Goal: Information Seeking & Learning: Compare options

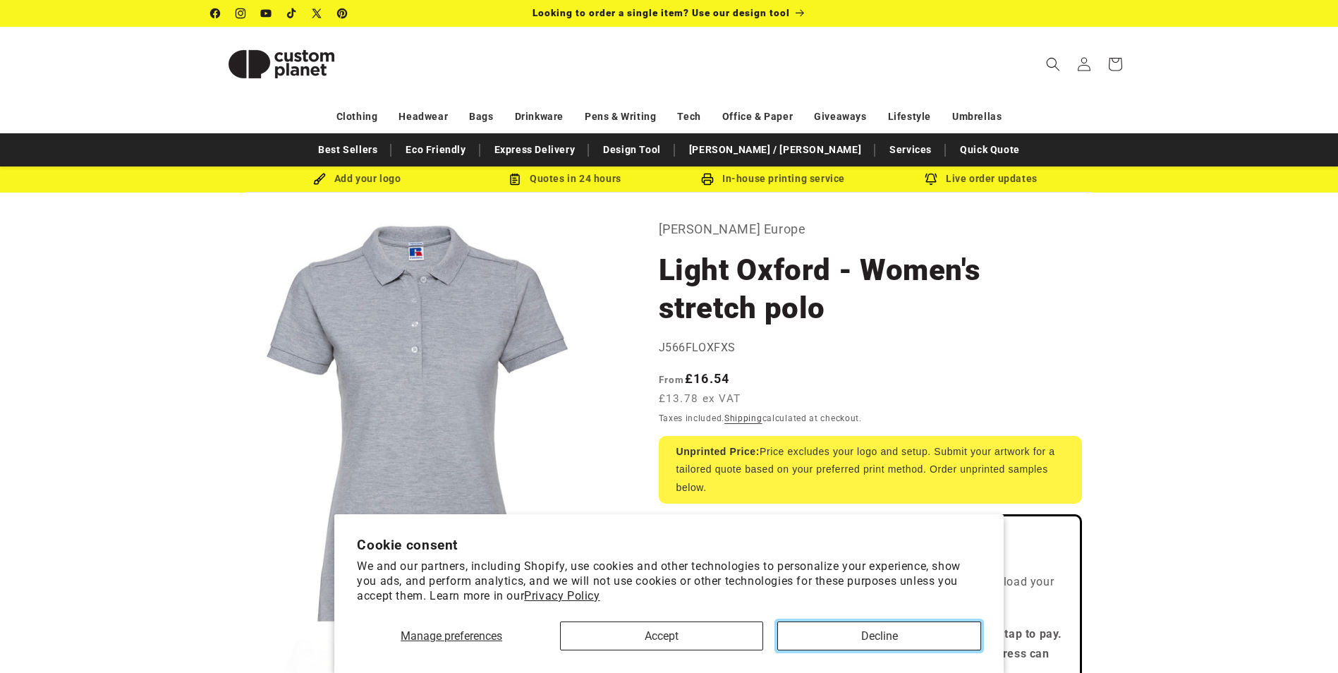
drag, startPoint x: 840, startPoint y: 642, endPoint x: 830, endPoint y: 642, distance: 10.6
click at [840, 642] on button "Decline" at bounding box center [878, 635] width 203 height 29
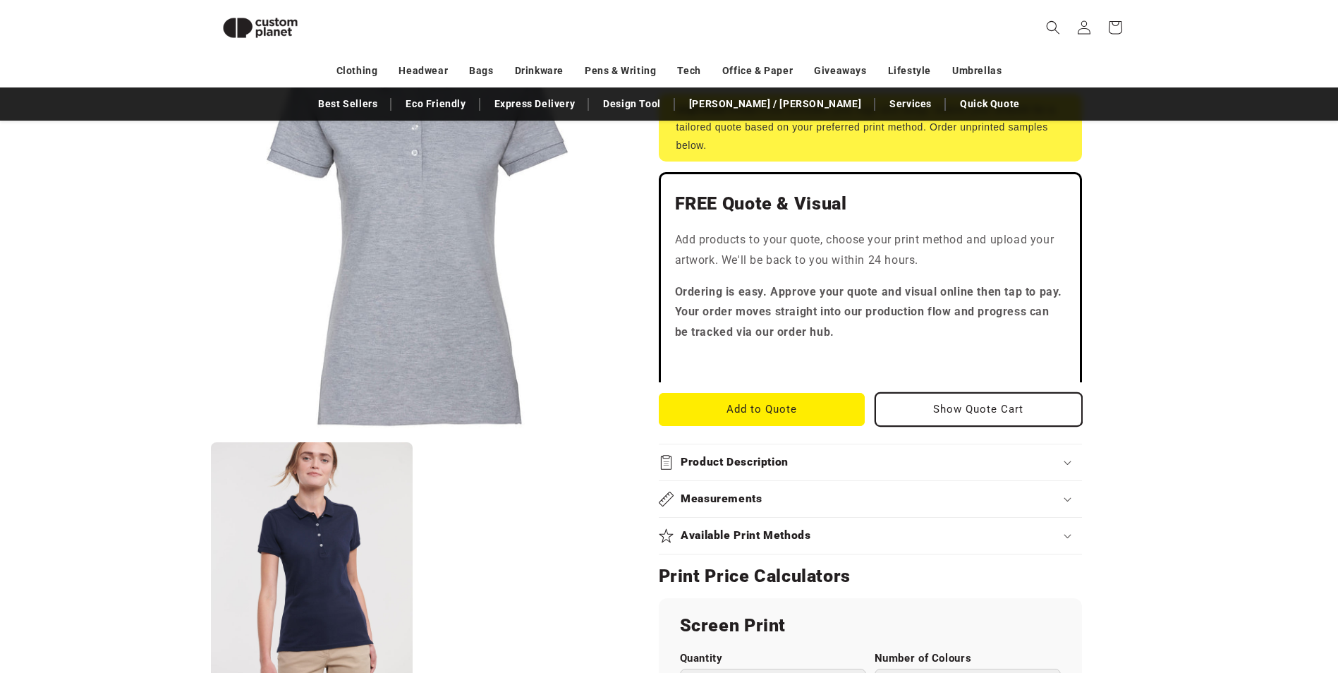
scroll to position [616, 0]
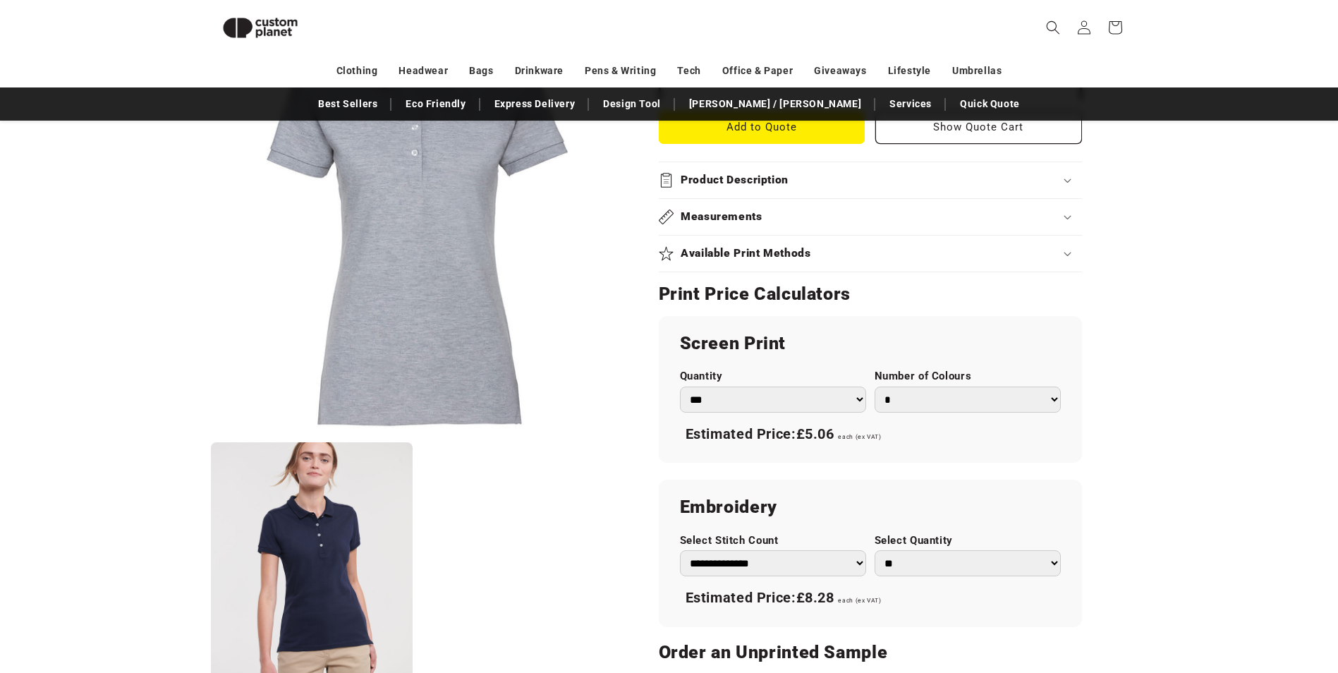
click at [928, 216] on div "Measurements" at bounding box center [870, 217] width 423 height 15
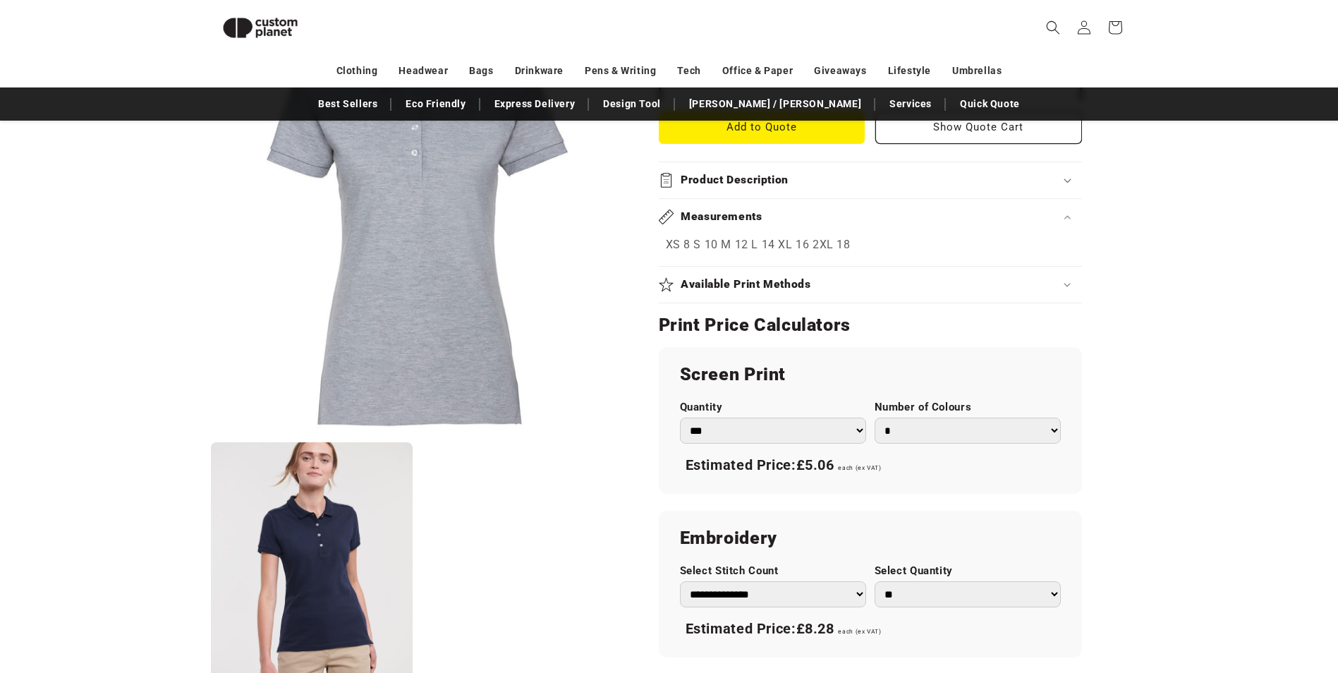
click at [712, 245] on p "XS 8 S 10 M 12 L 14 XL 16 2XL 18" at bounding box center [870, 245] width 409 height 20
click at [842, 433] on select "*** *** *** **** **** **** ***** *****" at bounding box center [773, 431] width 186 height 26
click at [848, 431] on select "*** *** *** **** **** **** ***** *****" at bounding box center [773, 431] width 186 height 26
click at [1010, 286] on div "Available Print Methods" at bounding box center [870, 284] width 423 height 15
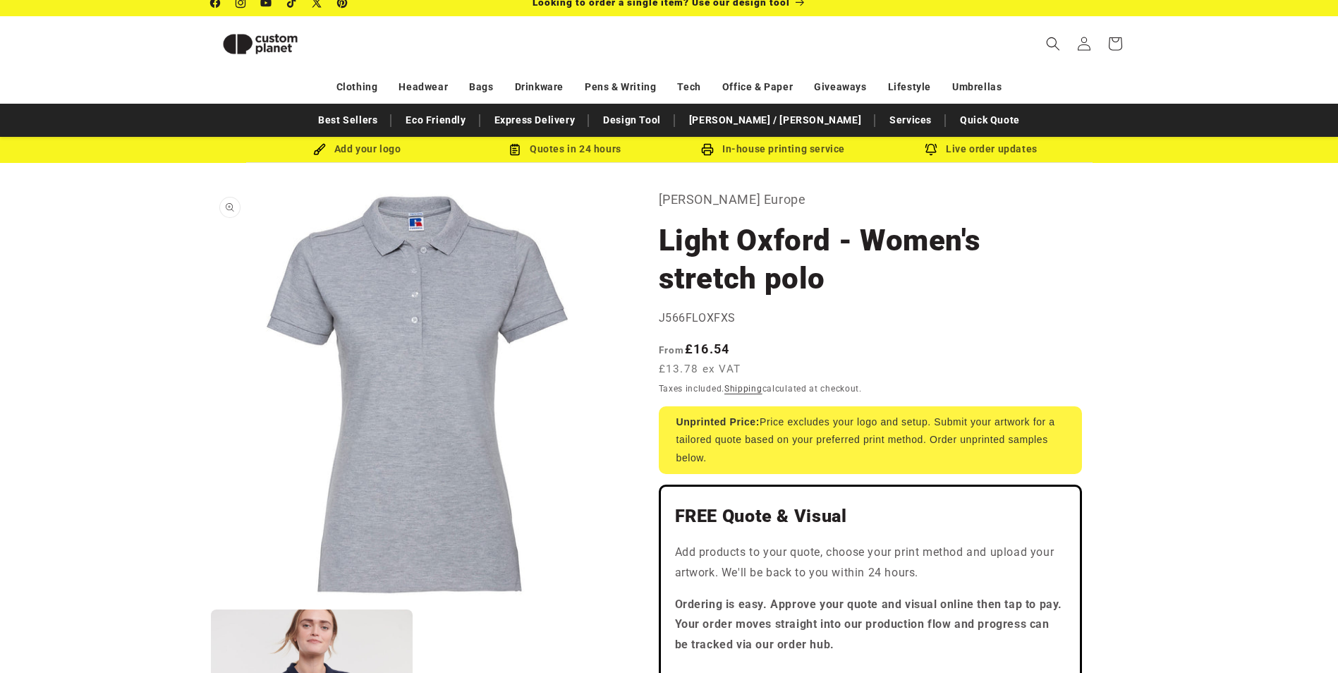
scroll to position [0, 0]
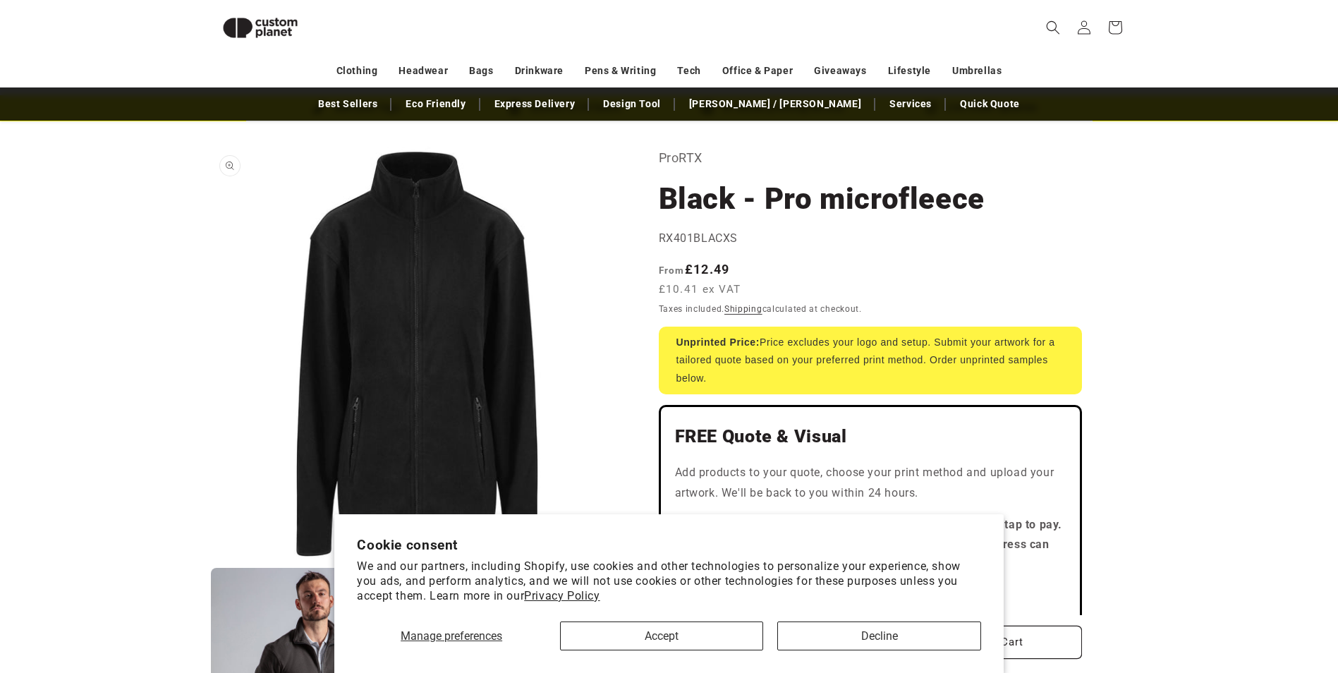
scroll to position [51, 0]
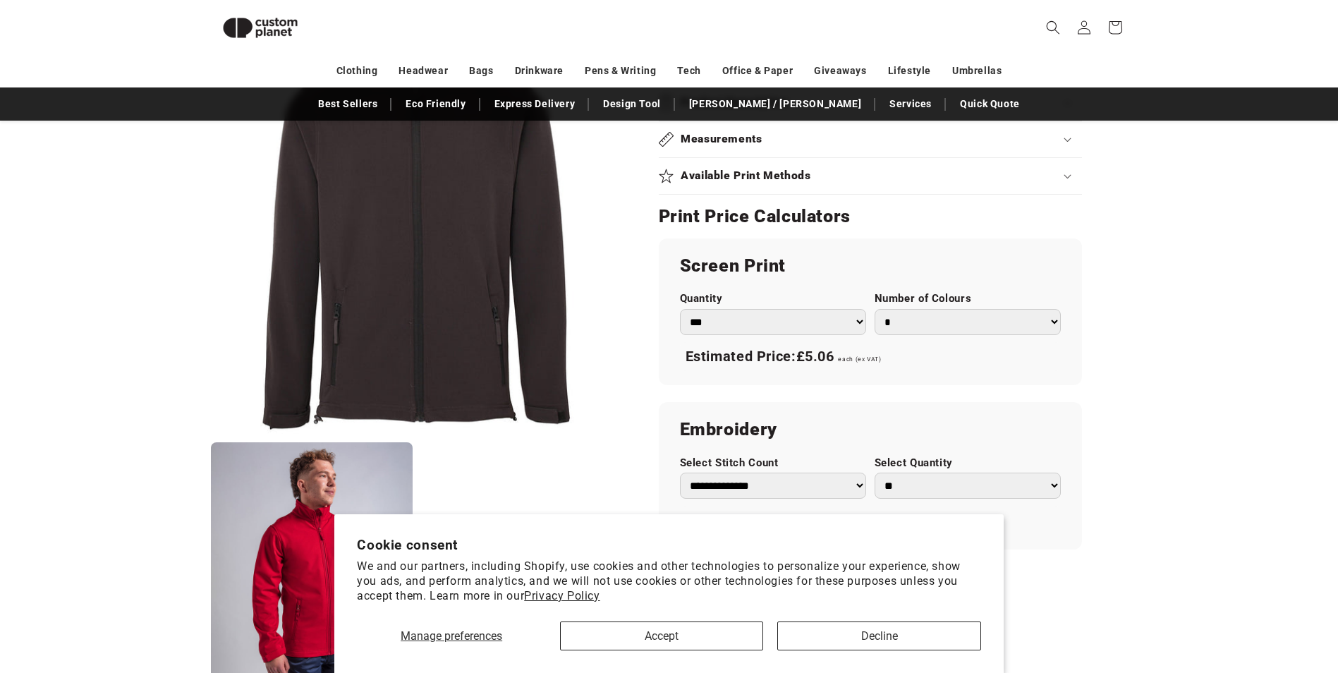
scroll to position [686, 0]
